Goal: Navigation & Orientation: Understand site structure

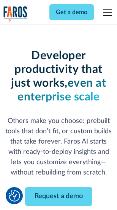
scroll to position [91, 0]
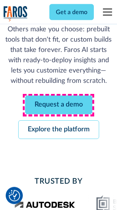
click at [59, 105] on link "Request a demo" at bounding box center [58, 105] width 67 height 19
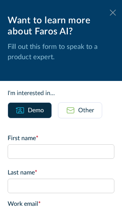
click at [110, 13] on icon at bounding box center [113, 13] width 6 height 6
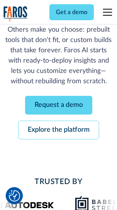
scroll to position [116, 0]
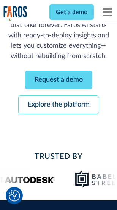
click at [59, 105] on link "Explore the platform" at bounding box center [58, 105] width 81 height 19
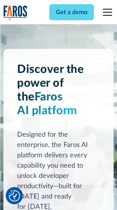
scroll to position [5807, 0]
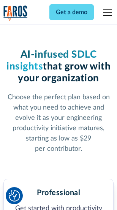
scroll to position [1208, 0]
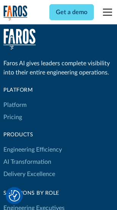
click at [15, 105] on link "Platform" at bounding box center [14, 105] width 23 height 12
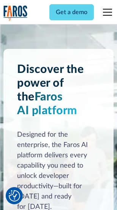
scroll to position [6052, 0]
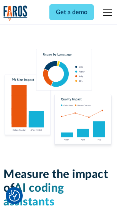
scroll to position [4759, 0]
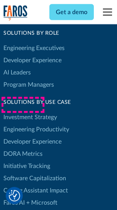
click at [23, 148] on link "DORA Metrics" at bounding box center [22, 154] width 39 height 12
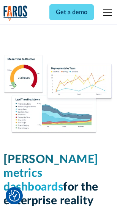
scroll to position [3375, 0]
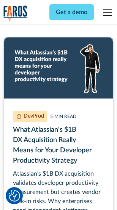
scroll to position [3457, 0]
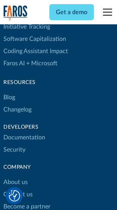
click at [18, 105] on link "Changelog" at bounding box center [17, 109] width 28 height 12
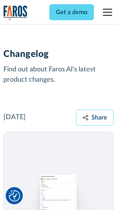
scroll to position [9349, 0]
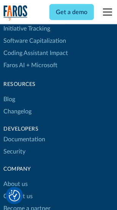
click at [15, 178] on link "About us" at bounding box center [15, 184] width 24 height 12
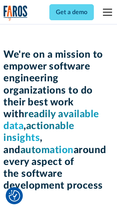
scroll to position [2636, 0]
